Goal: Task Accomplishment & Management: Manage account settings

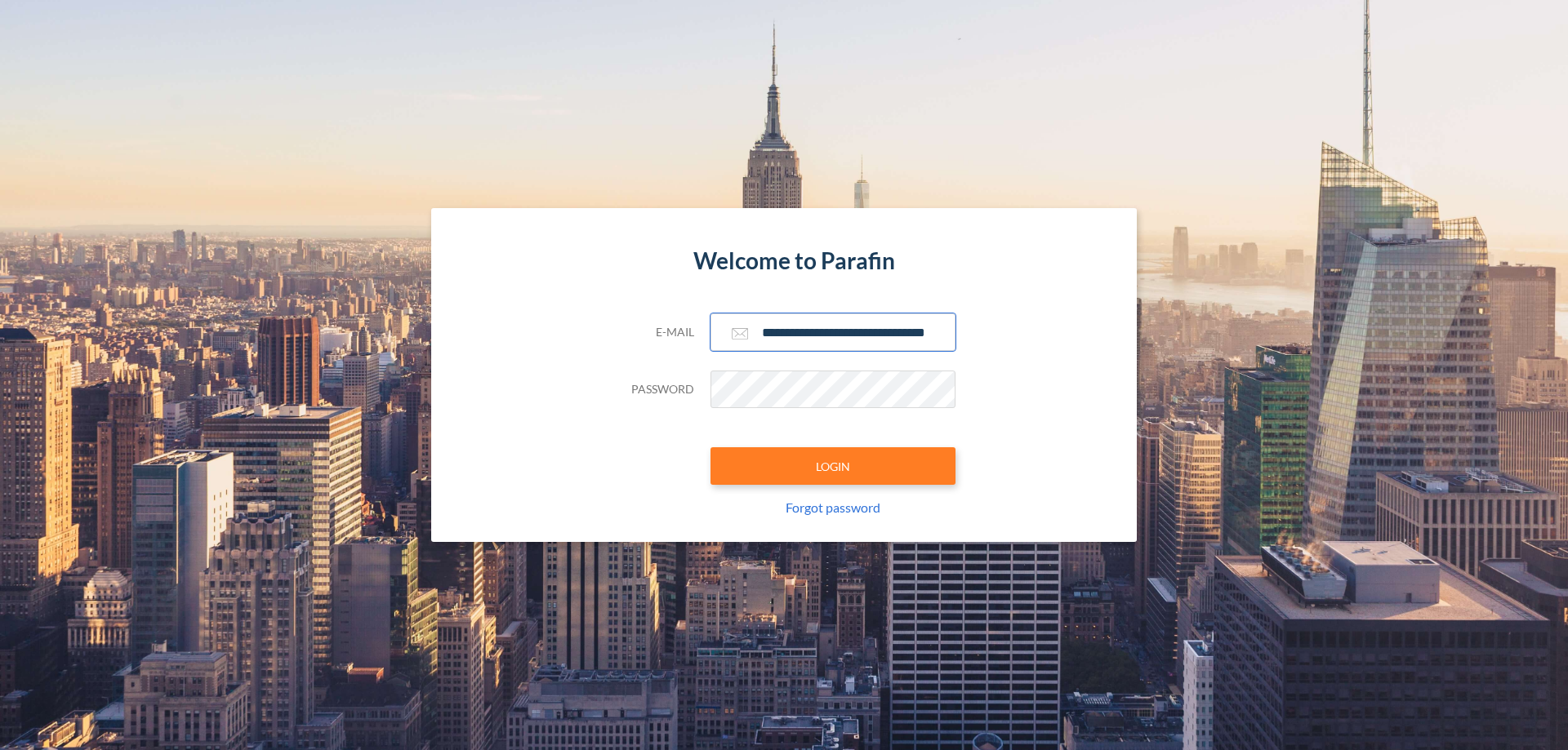
type input "**********"
click at [833, 467] on button "LOGIN" at bounding box center [833, 466] width 245 height 38
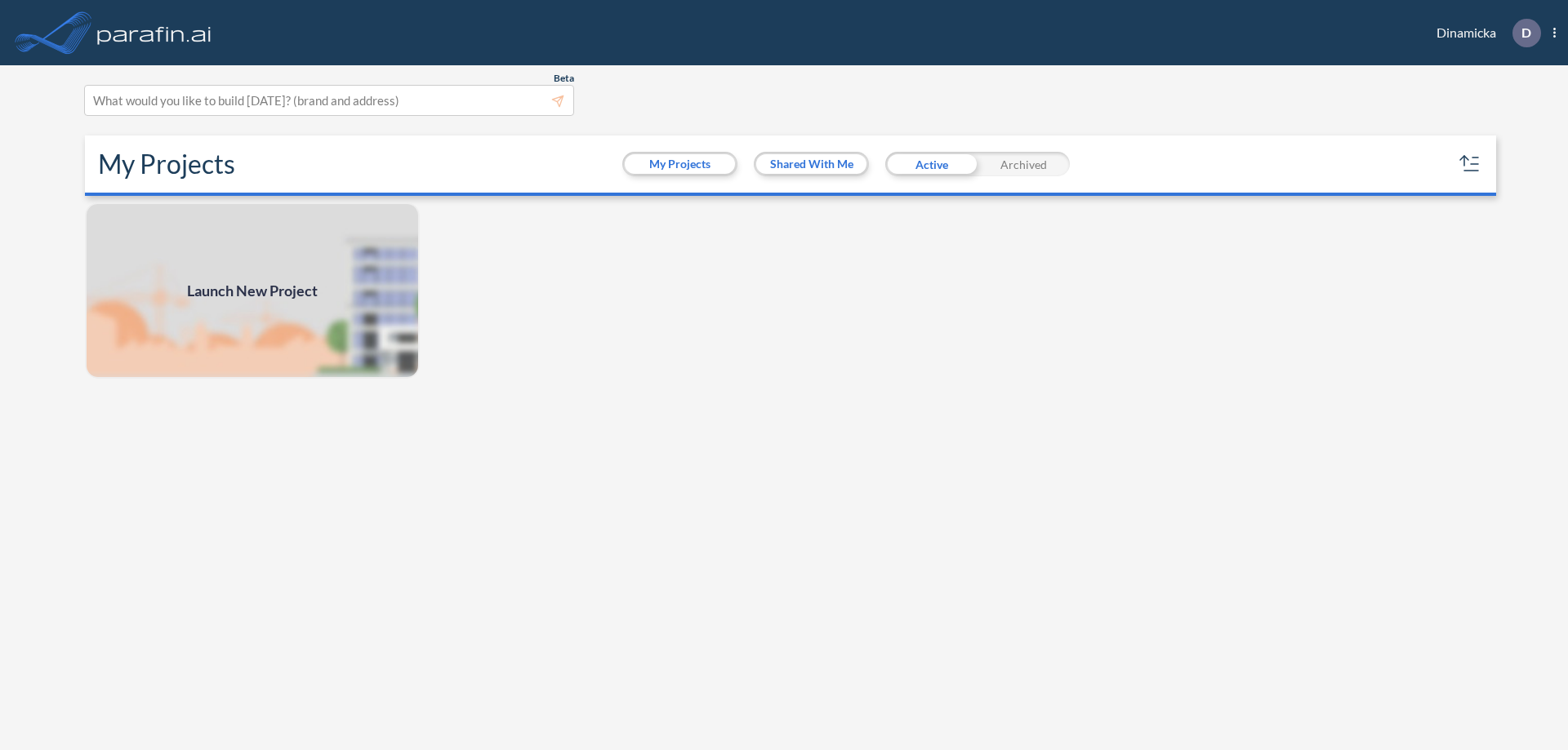
scroll to position [4, 0]
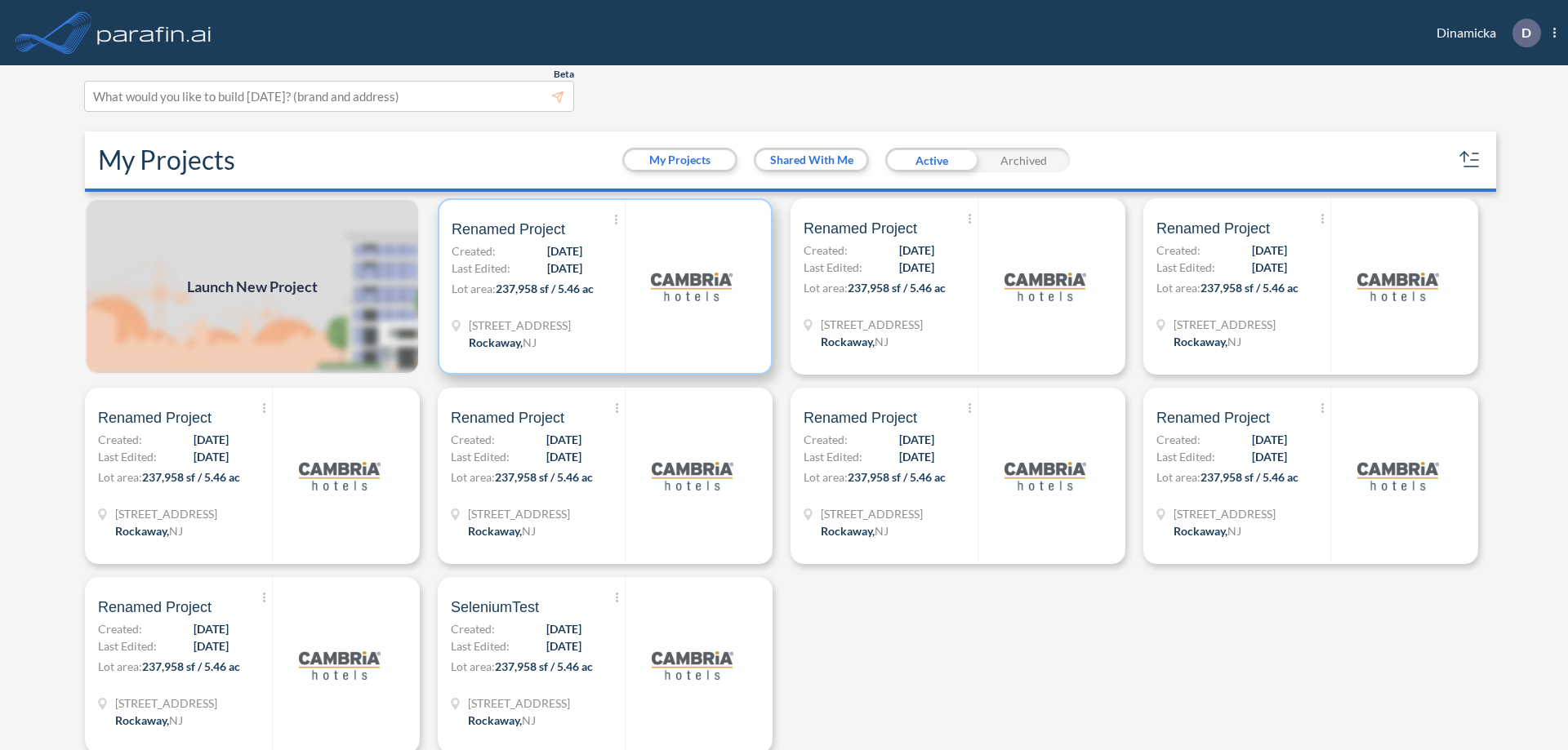
click at [602, 286] on p "Lot area: 237,958 sf / 5.46 ac" at bounding box center [539, 292] width 173 height 24
